Goal: Check status: Check status

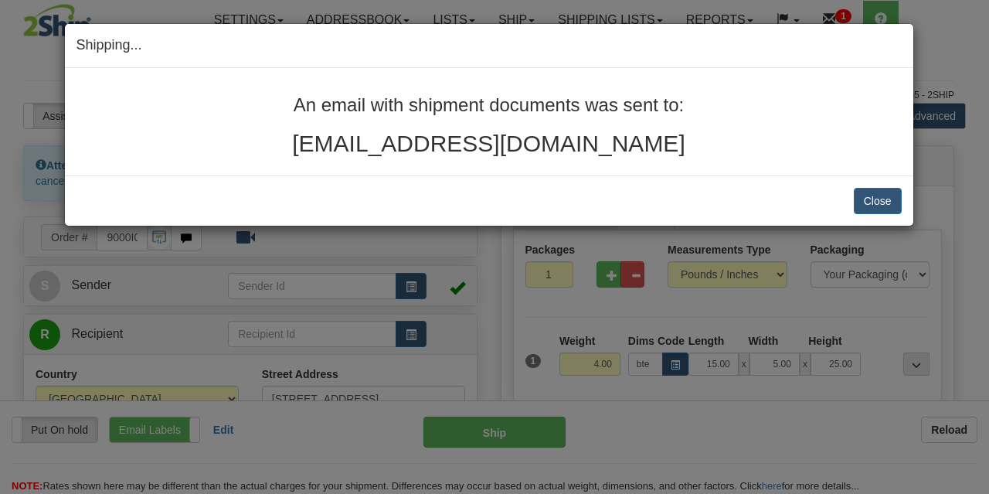
select select "ON"
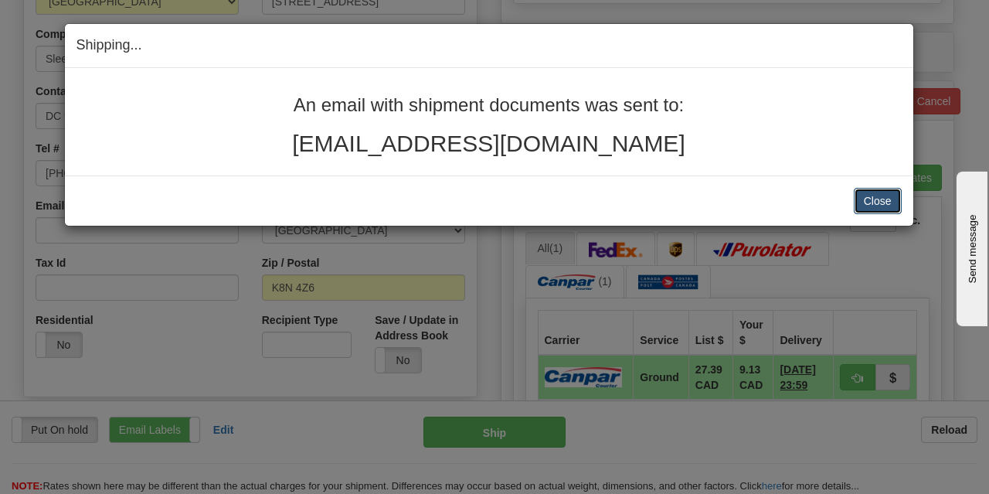
click at [878, 198] on button "Close" at bounding box center [878, 201] width 48 height 26
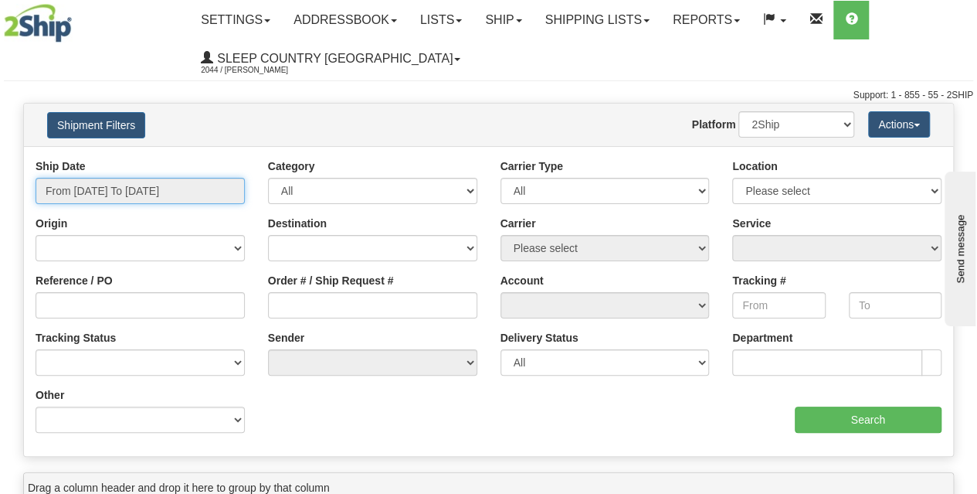
click at [188, 197] on input "From 09/06/2025 To 09/07/2025" at bounding box center [140, 191] width 209 height 26
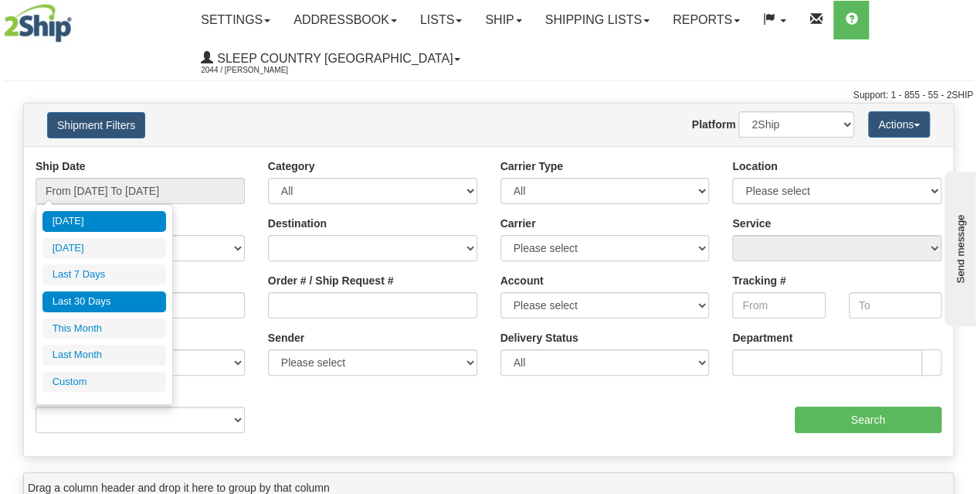
click at [107, 307] on li "Last 30 Days" at bounding box center [104, 301] width 124 height 21
type input "From 08/09/2025 To 09/07/2025"
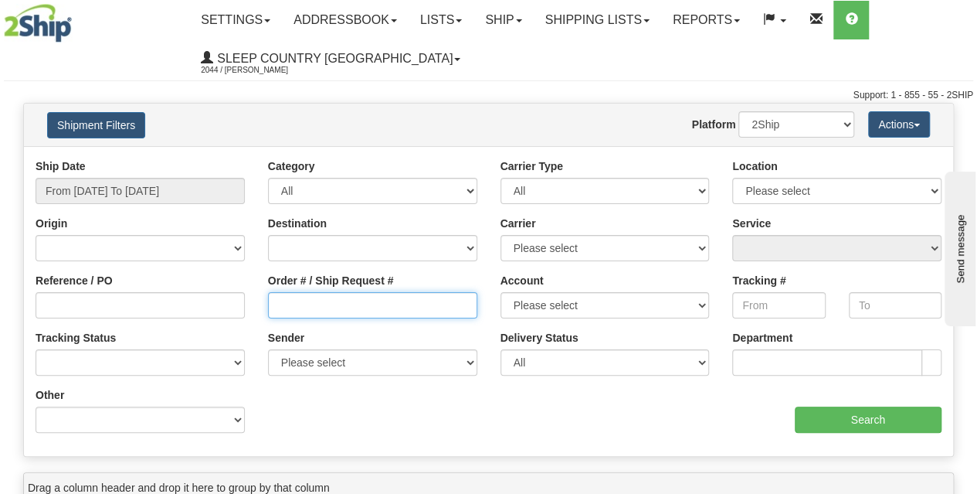
click at [315, 308] on input "Order # / Ship Request #" at bounding box center [372, 305] width 209 height 26
paste input "9002I034799"
type input "9002I034799"
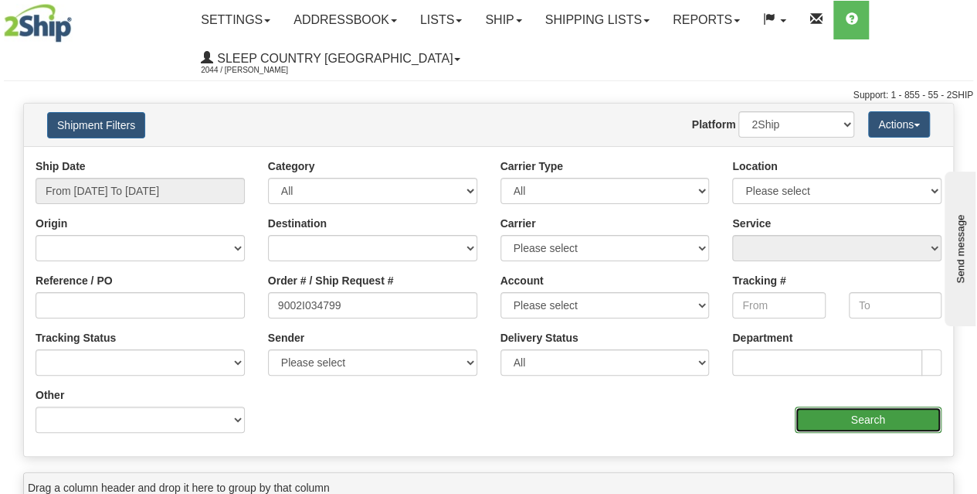
click at [819, 409] on input "Search" at bounding box center [869, 419] width 148 height 26
